Goal: Task Accomplishment & Management: Use online tool/utility

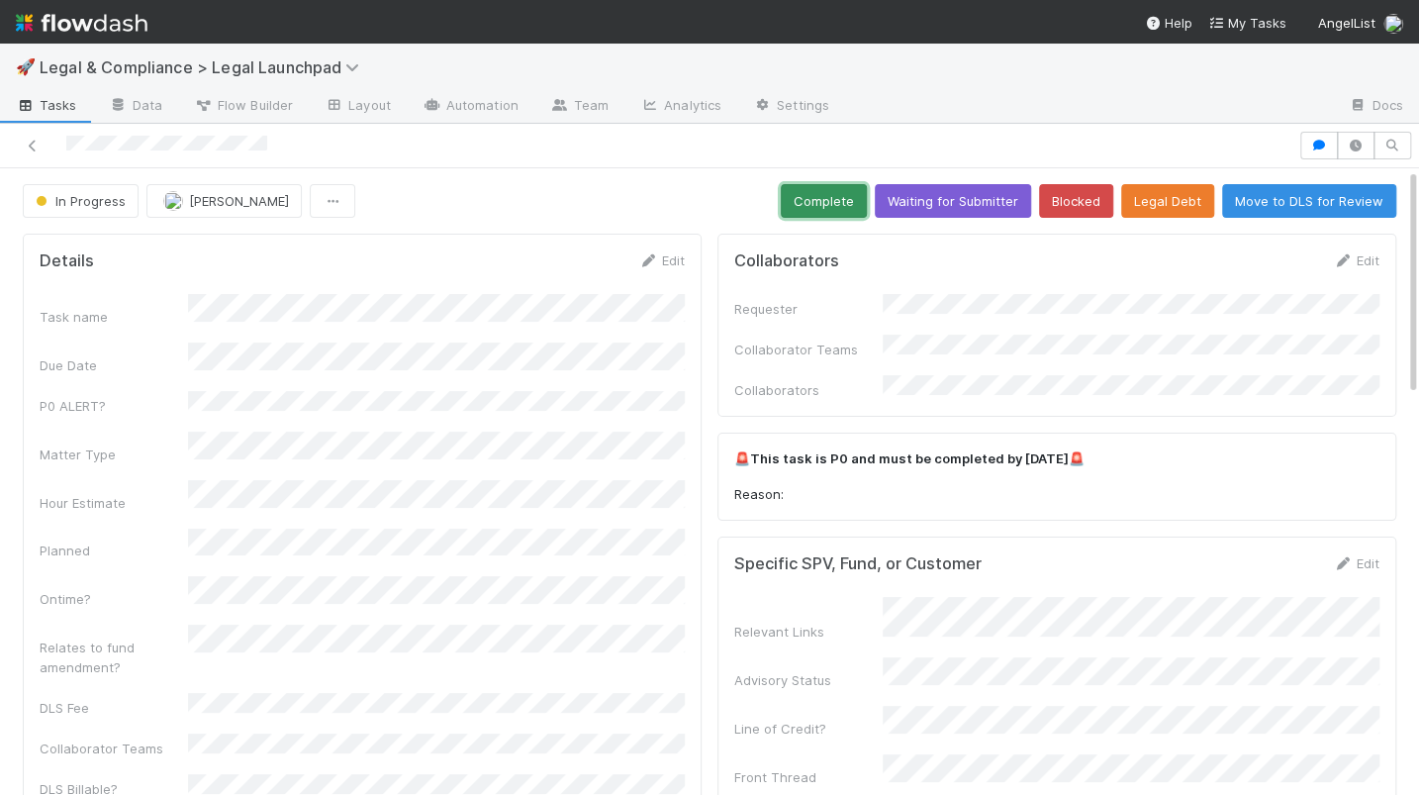
click at [835, 199] on button "Complete" at bounding box center [824, 201] width 86 height 34
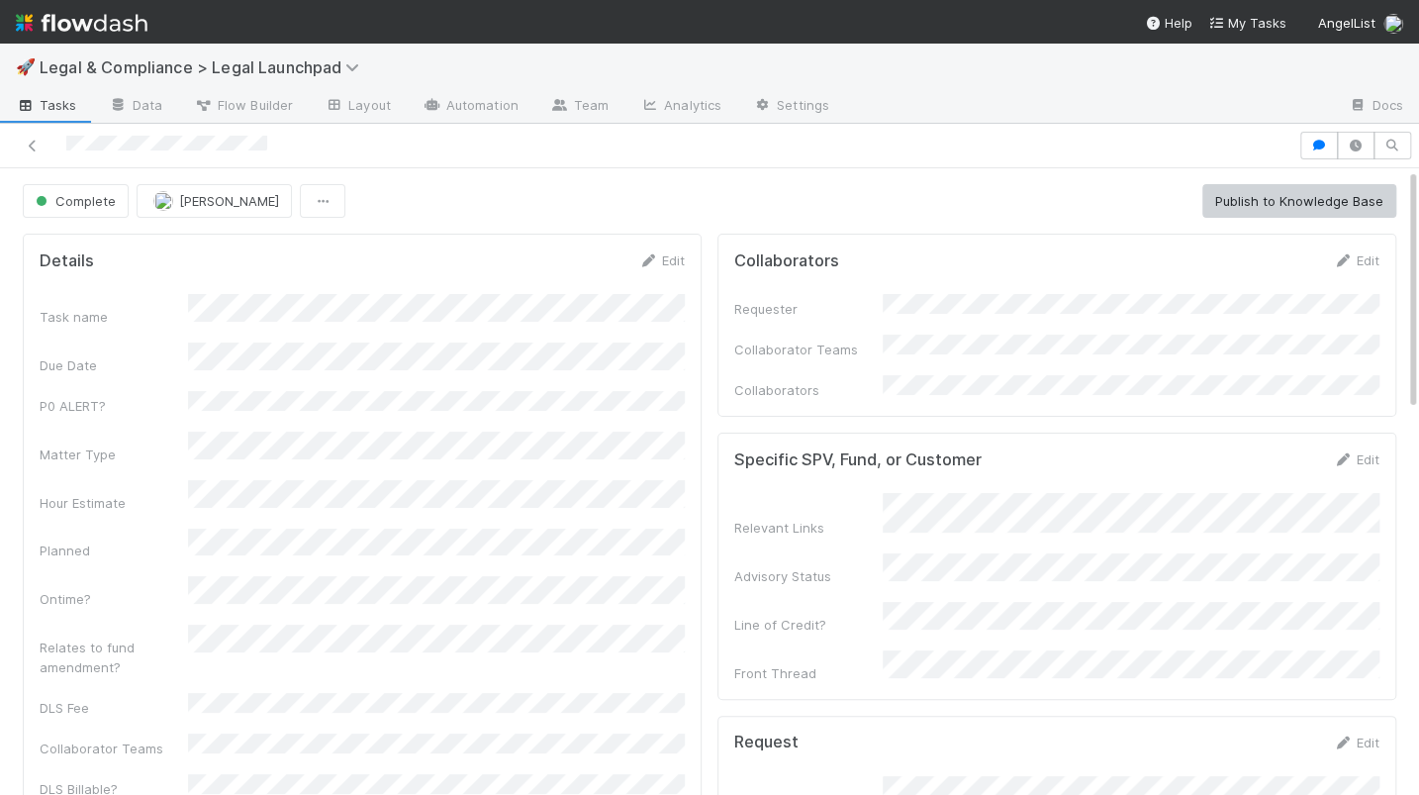
drag, startPoint x: 27, startPoint y: 143, endPoint x: 58, endPoint y: 117, distance: 40.8
click at [28, 143] on icon at bounding box center [33, 146] width 20 height 13
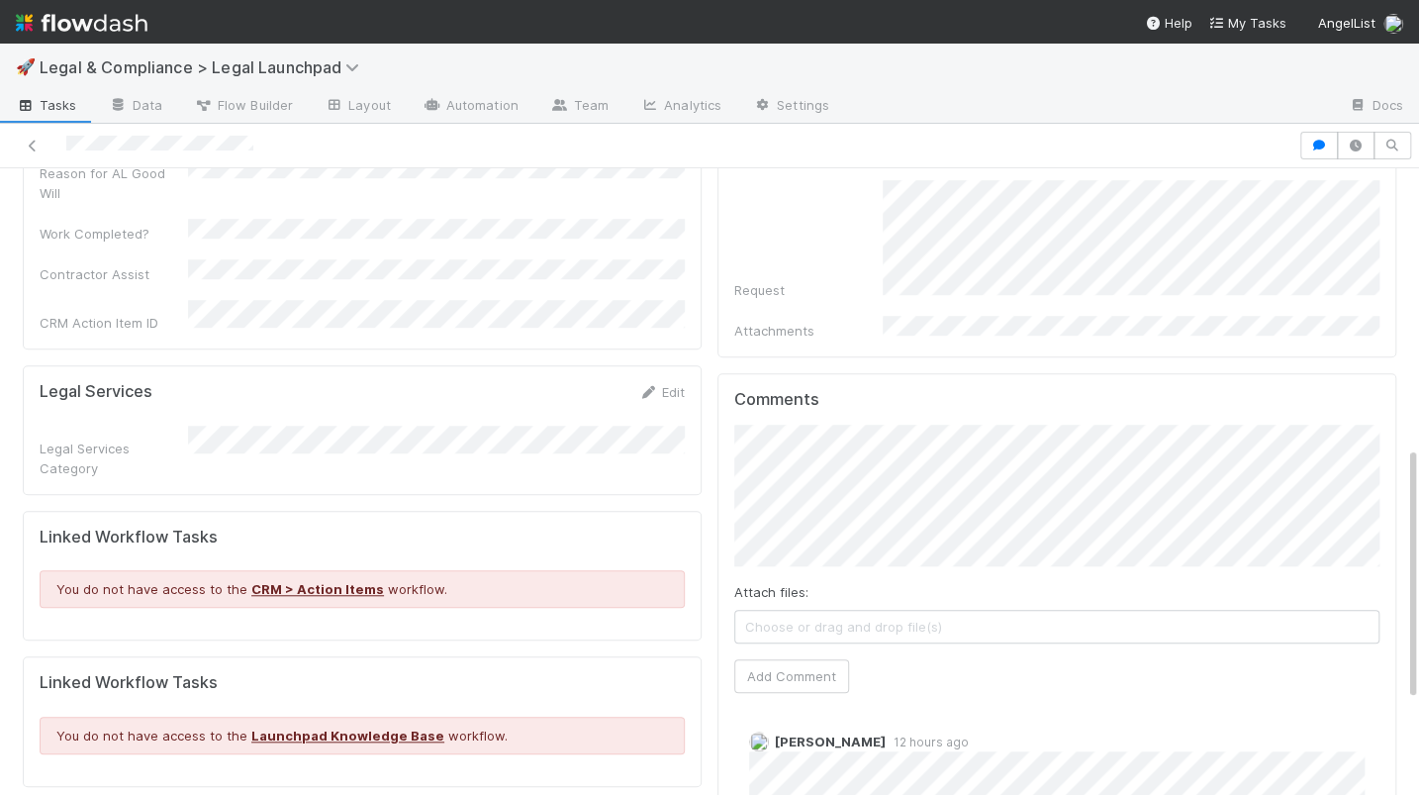
scroll to position [693, 0]
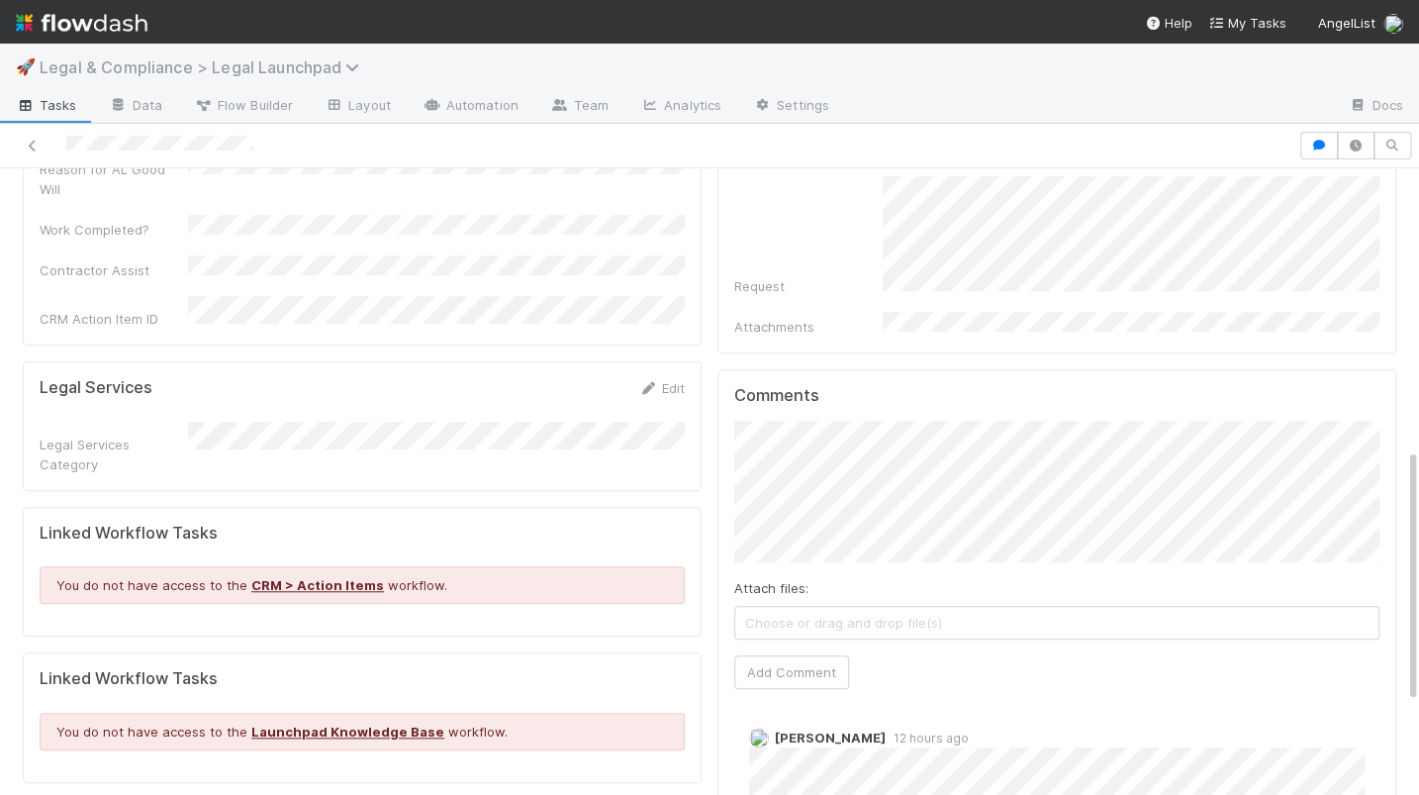
click at [63, 58] on span "Legal & Compliance > Legal Launchpad" at bounding box center [205, 67] width 330 height 20
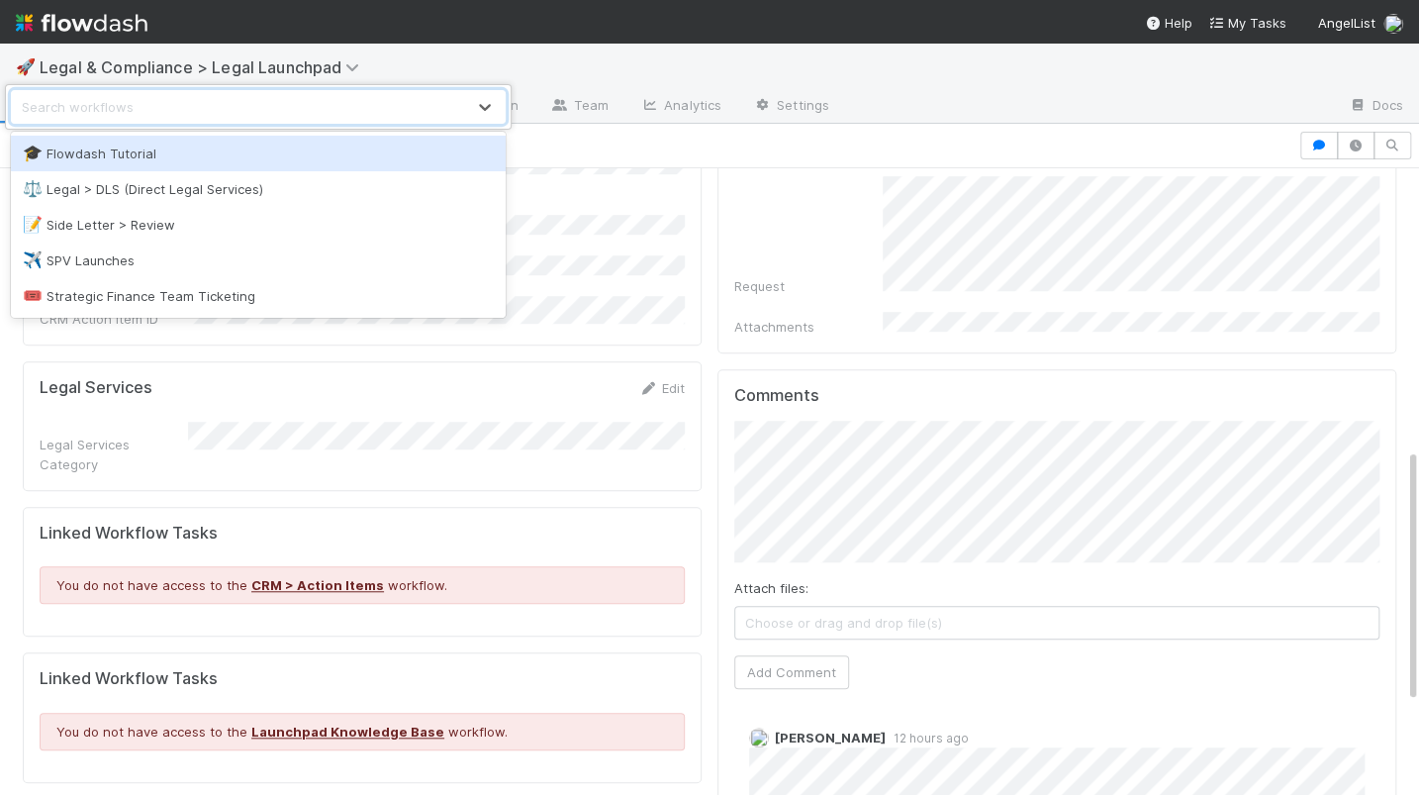
click at [89, 25] on div "option Flowdash Tutorial focused, 1 of 5. 5 results available. Use Up and Down …" at bounding box center [709, 397] width 1419 height 795
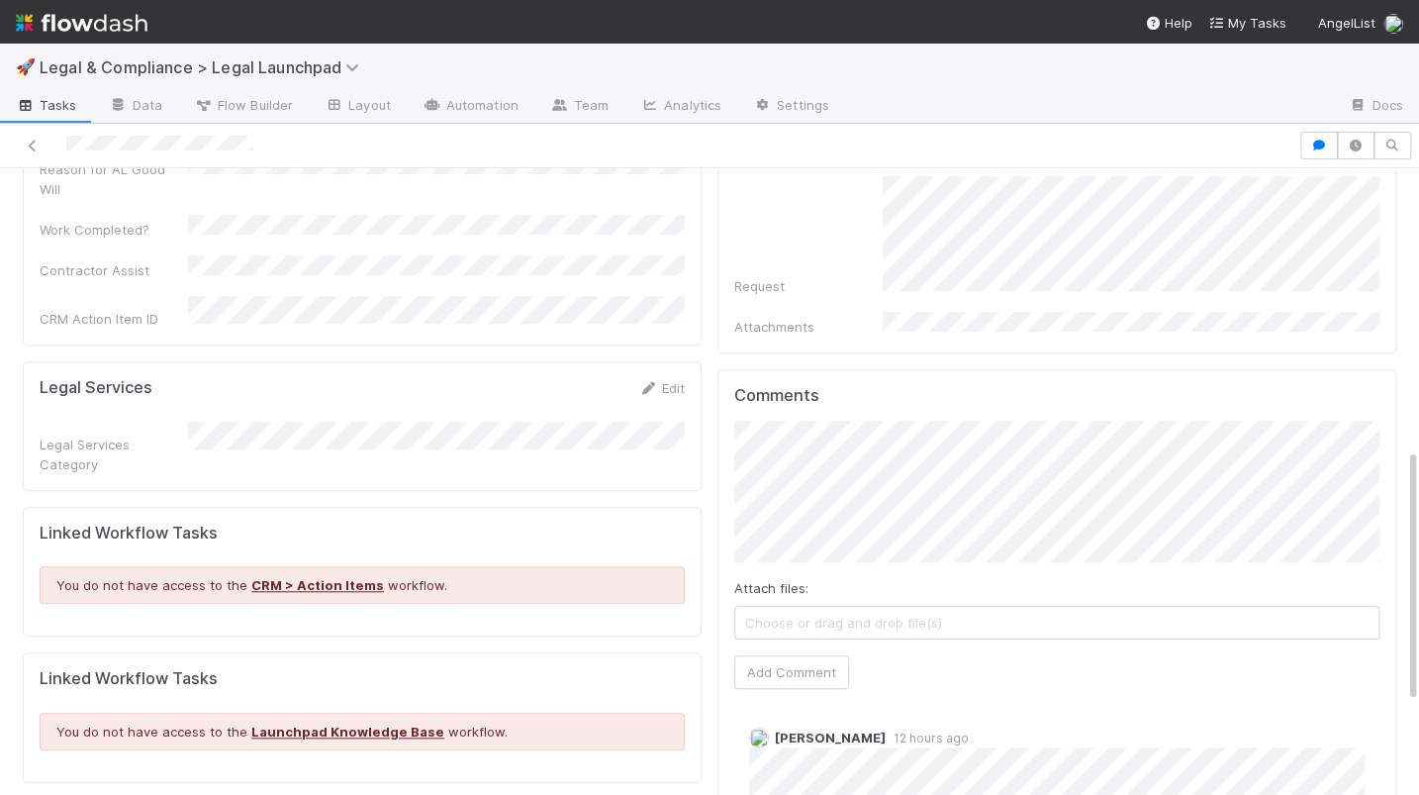
click at [109, 27] on img at bounding box center [82, 23] width 132 height 34
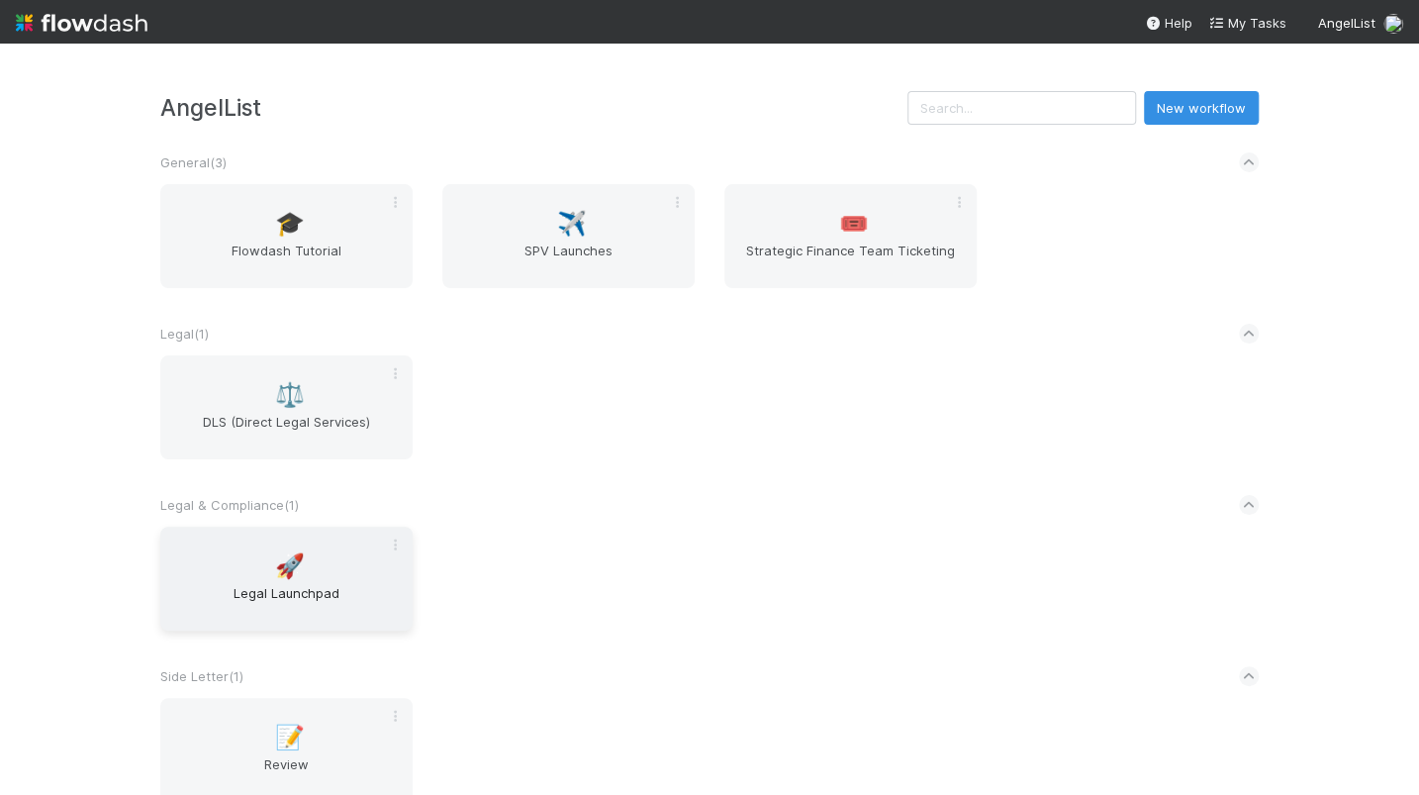
click at [328, 579] on div "🚀 Legal Launchpad" at bounding box center [286, 579] width 252 height 104
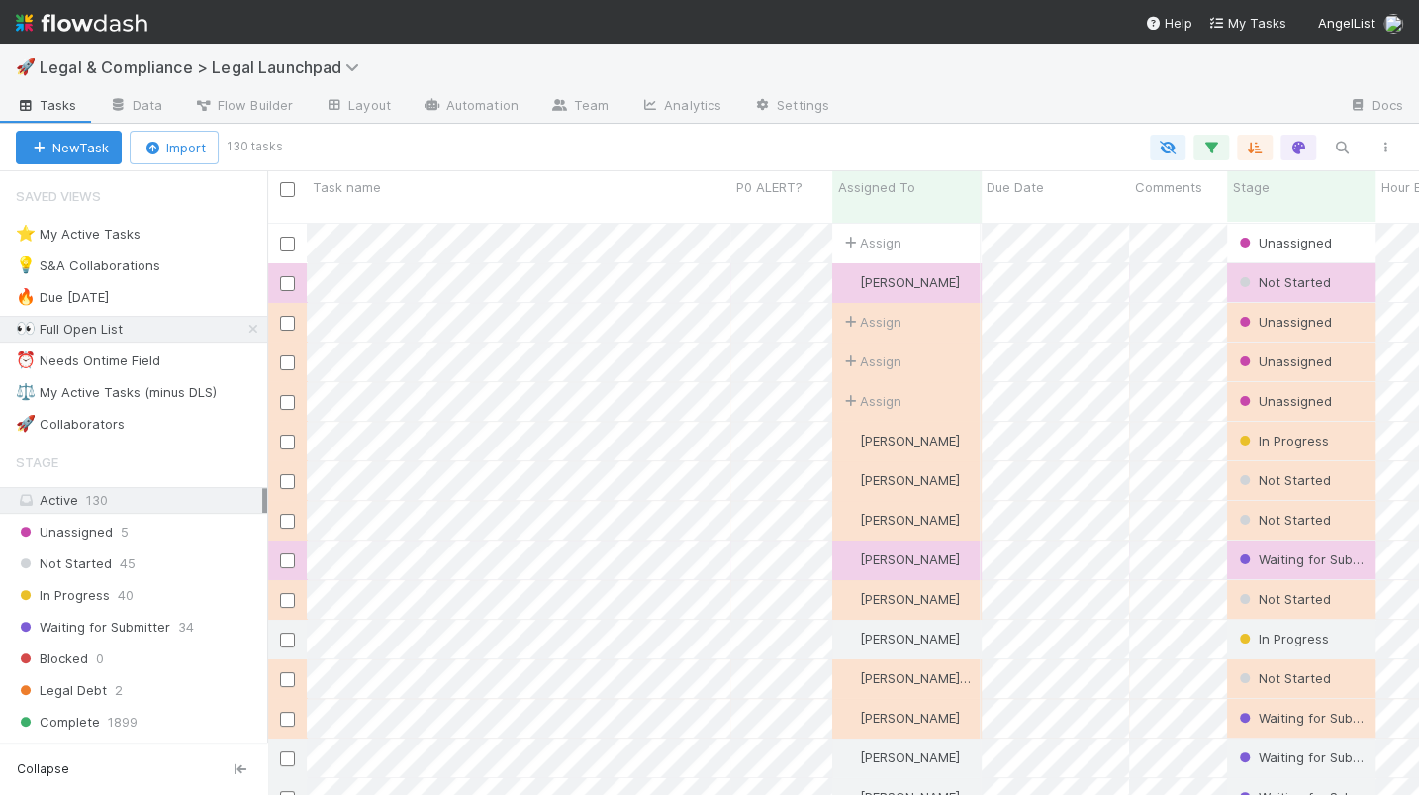
scroll to position [588, 1151]
click at [187, 235] on div "⭐ My Active Tasks 21" at bounding box center [141, 234] width 251 height 25
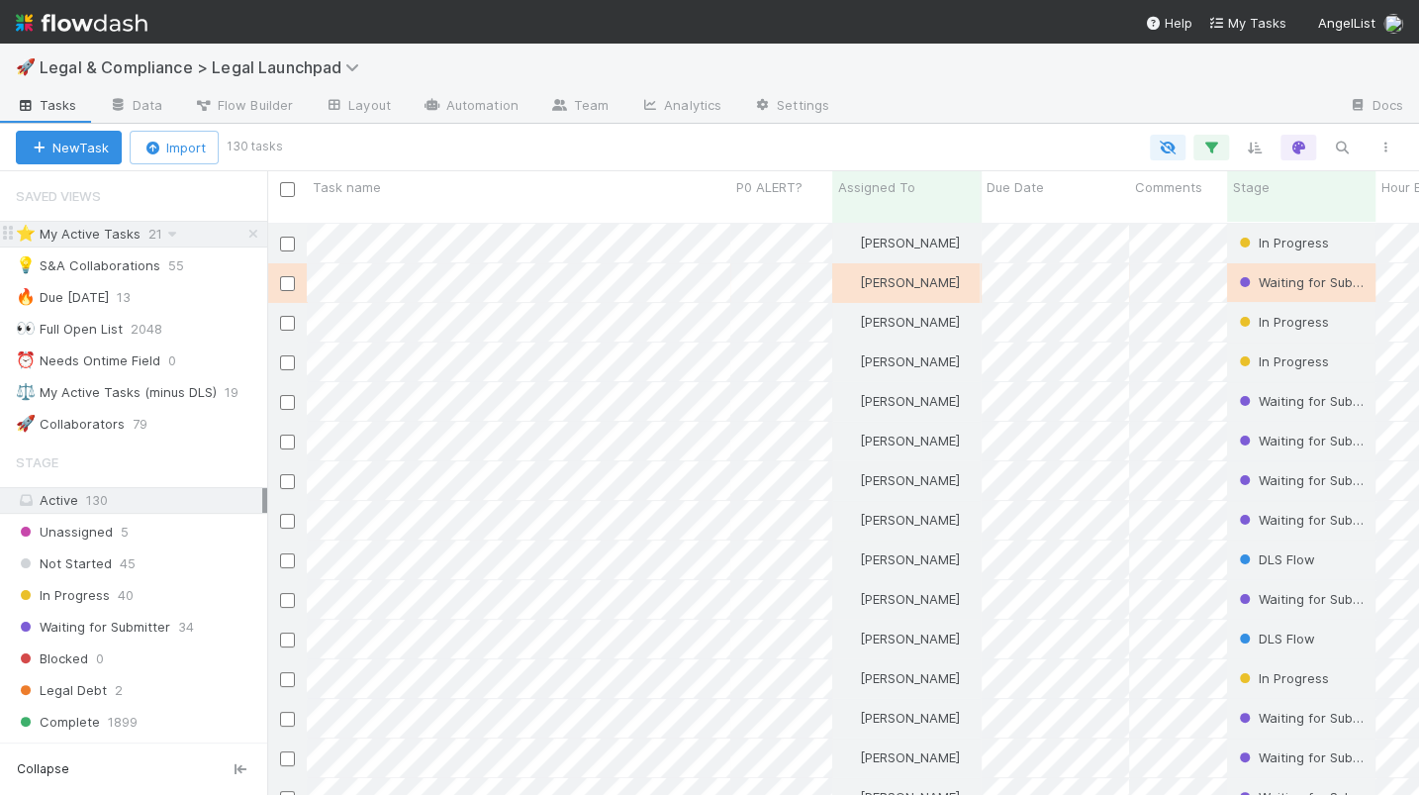
scroll to position [588, 1151]
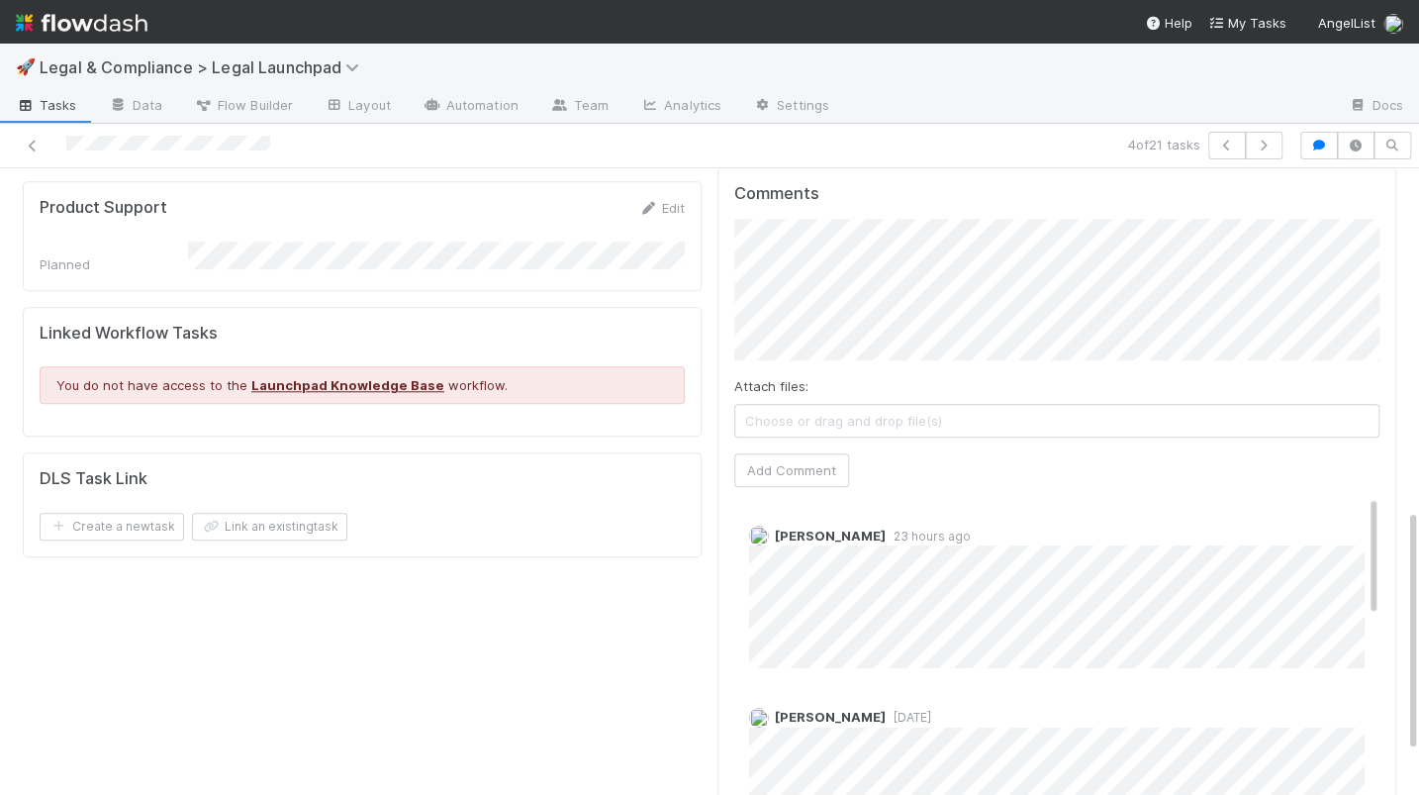
scroll to position [872, 0]
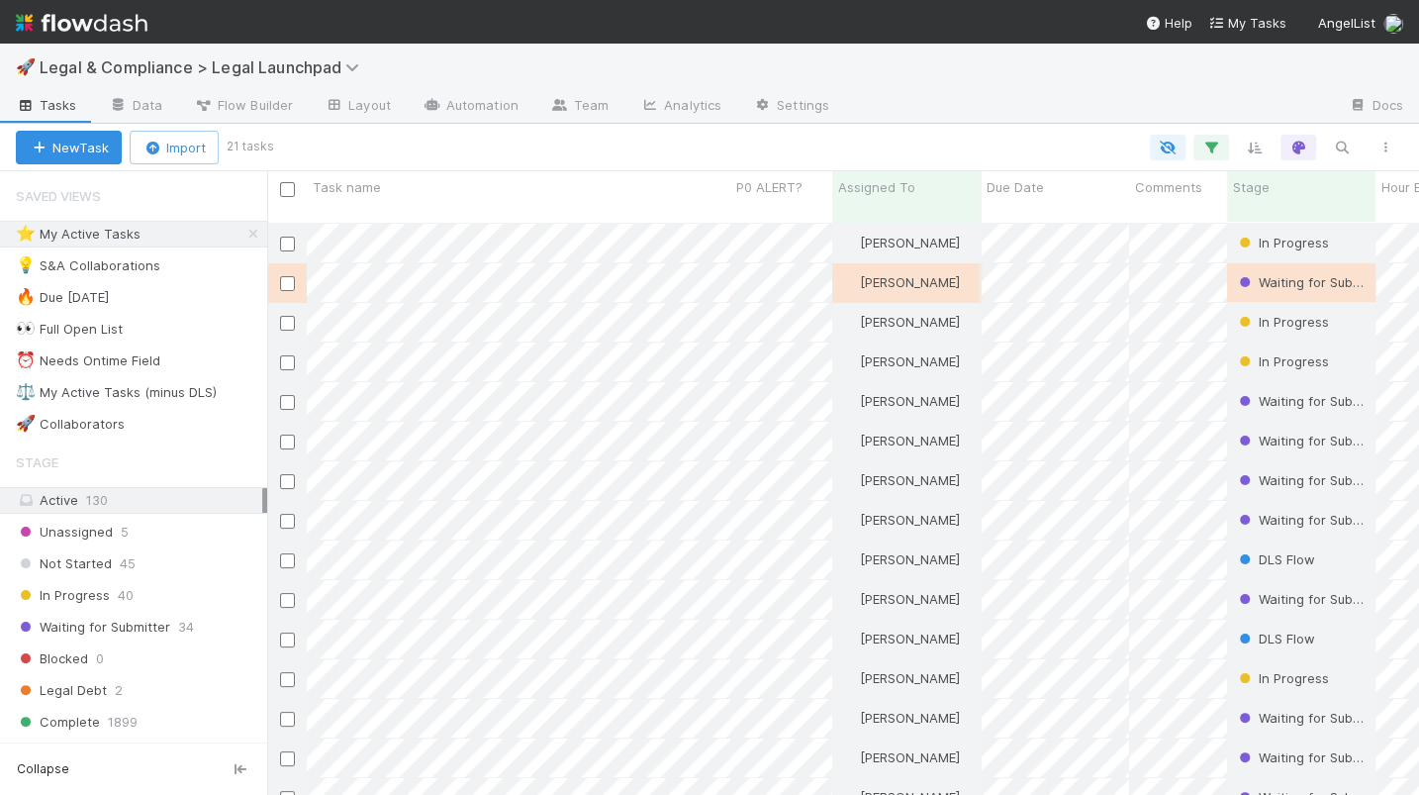
scroll to position [588, 1151]
